Goal: Transaction & Acquisition: Purchase product/service

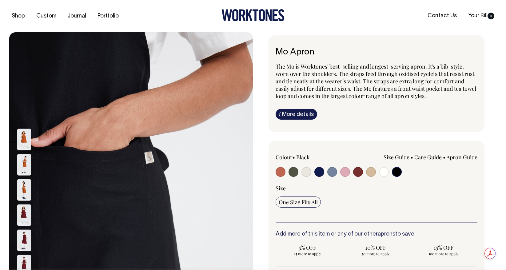
click at [24, 140] on img at bounding box center [24, 140] width 14 height 22
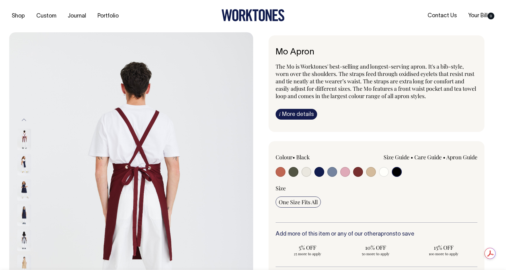
click at [23, 163] on img at bounding box center [24, 165] width 14 height 22
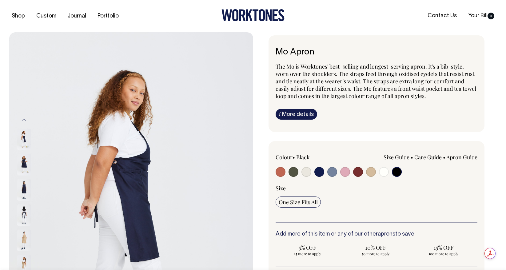
click at [26, 189] on img at bounding box center [24, 190] width 14 height 22
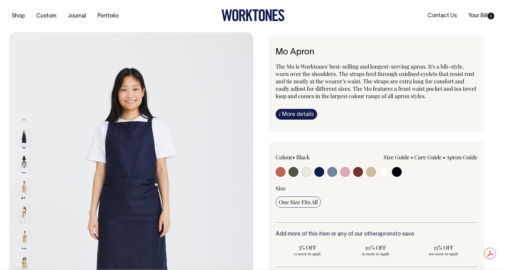
click at [399, 169] on input "radio" at bounding box center [397, 172] width 10 height 10
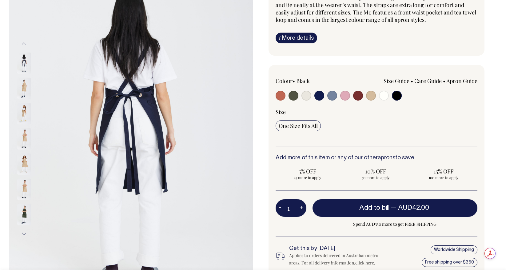
scroll to position [76, 0]
click at [26, 234] on button "Next" at bounding box center [23, 234] width 9 height 14
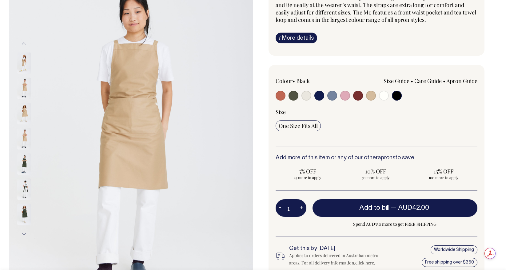
click at [26, 234] on button "Next" at bounding box center [23, 234] width 9 height 14
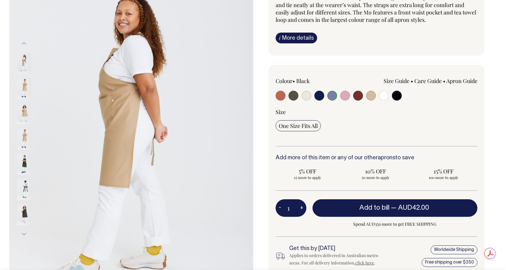
click at [26, 234] on button "Next" at bounding box center [23, 234] width 9 height 14
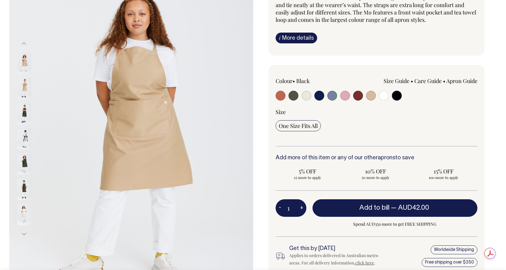
click at [26, 234] on button "Next" at bounding box center [23, 234] width 9 height 14
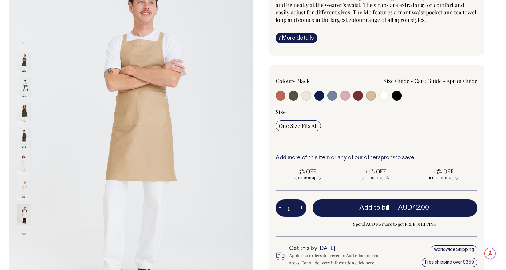
click at [26, 234] on button "Next" at bounding box center [23, 234] width 9 height 14
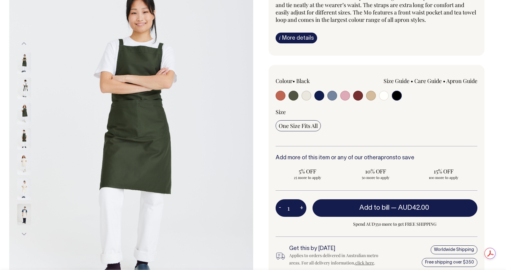
click at [26, 234] on button "Next" at bounding box center [23, 234] width 9 height 14
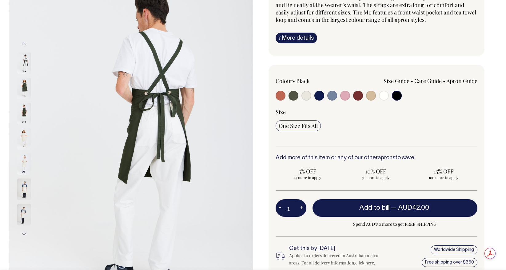
click at [26, 234] on button "Next" at bounding box center [23, 234] width 9 height 14
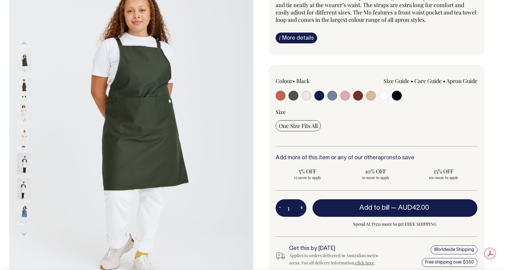
click at [26, 234] on button "Next" at bounding box center [23, 234] width 9 height 14
click at [25, 234] on button "Next" at bounding box center [23, 234] width 9 height 14
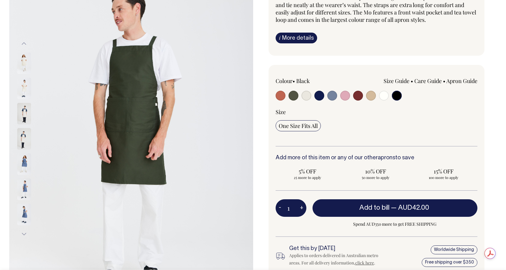
click at [25, 234] on button "Next" at bounding box center [23, 234] width 9 height 14
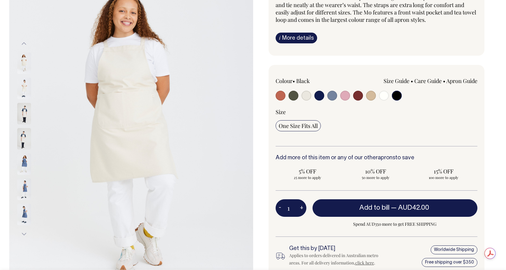
click at [25, 234] on button "Next" at bounding box center [23, 234] width 9 height 14
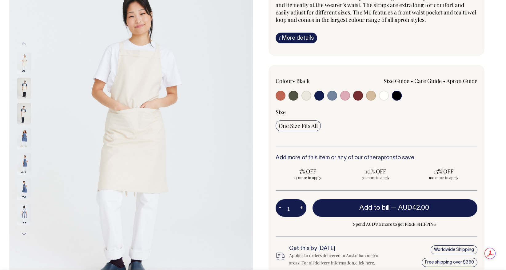
click at [25, 234] on button "Next" at bounding box center [23, 234] width 9 height 14
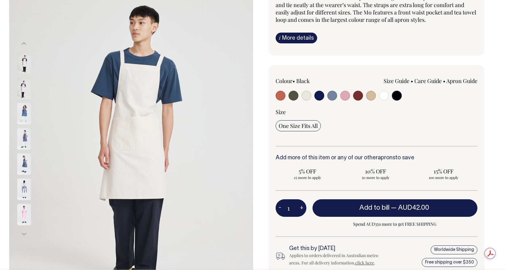
click at [25, 234] on button "Next" at bounding box center [23, 234] width 9 height 14
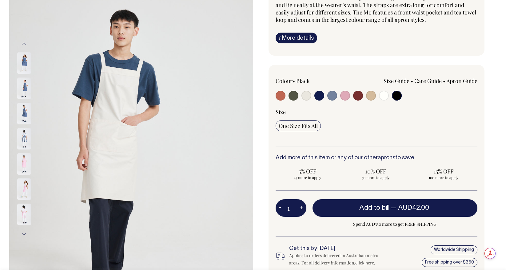
click at [25, 234] on button "Next" at bounding box center [23, 234] width 9 height 14
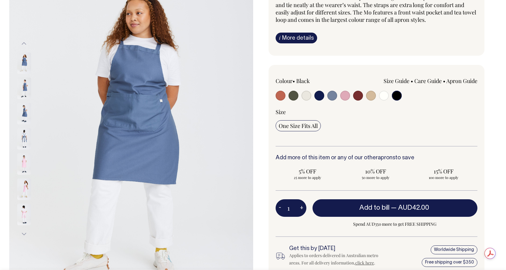
click at [25, 234] on button "Next" at bounding box center [23, 234] width 9 height 14
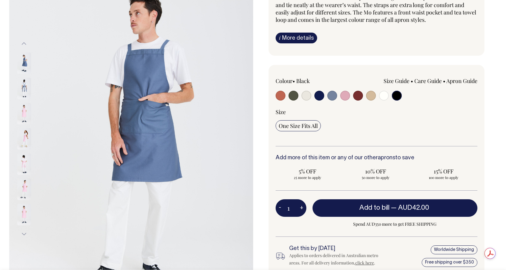
click at [25, 234] on button "Next" at bounding box center [23, 234] width 9 height 14
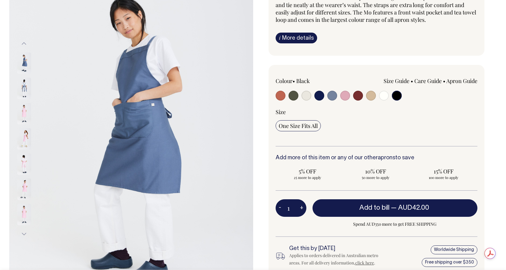
click at [25, 234] on button "Next" at bounding box center [23, 234] width 9 height 14
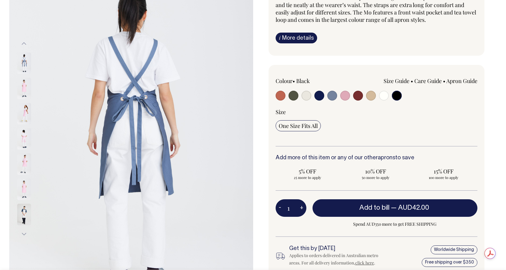
click at [21, 164] on img at bounding box center [24, 164] width 14 height 22
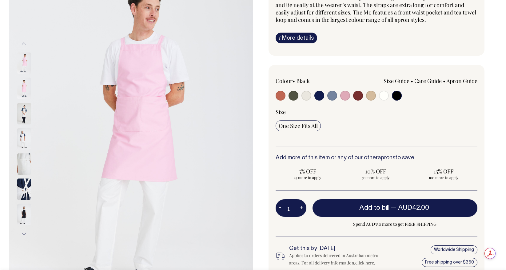
click at [24, 90] on img at bounding box center [24, 89] width 14 height 22
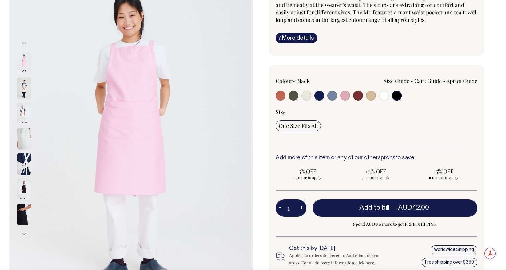
click at [25, 235] on button "Next" at bounding box center [23, 234] width 9 height 14
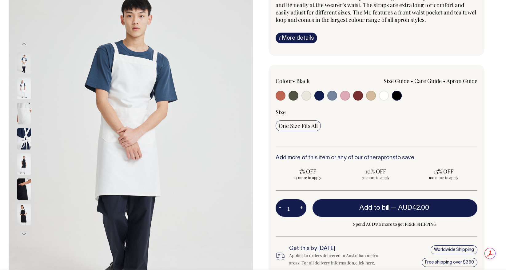
click at [23, 233] on button "Next" at bounding box center [23, 234] width 9 height 14
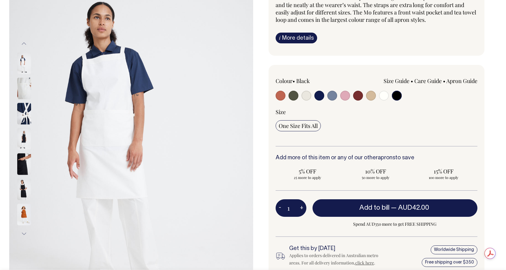
click at [25, 163] on img at bounding box center [24, 164] width 14 height 22
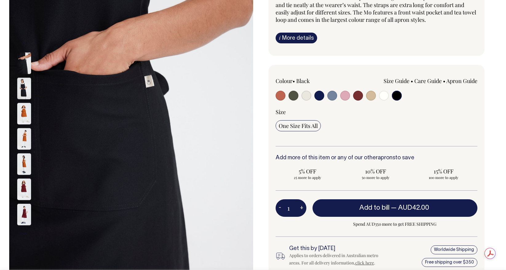
click at [343, 98] on input "radio" at bounding box center [345, 96] width 10 height 10
radio input "true"
select select "Pink"
